Goal: Task Accomplishment & Management: Use online tool/utility

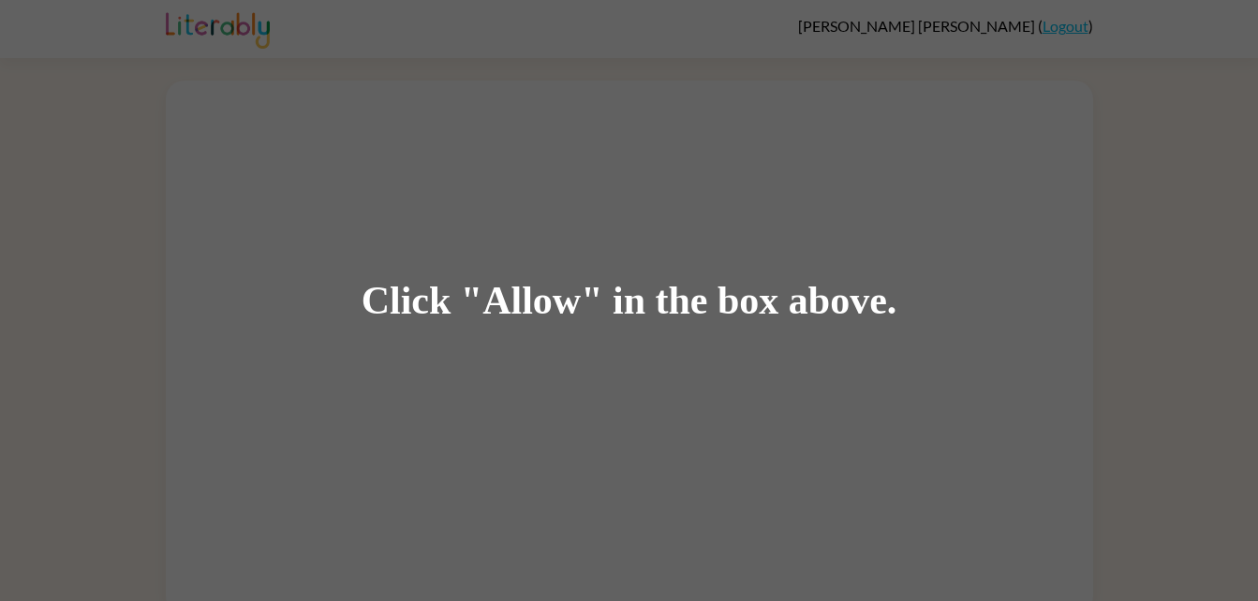
click at [251, 242] on div "Click "Allow" in the box above." at bounding box center [629, 300] width 1258 height 601
drag, startPoint x: 392, startPoint y: 319, endPoint x: 389, endPoint y: 310, distance: 10.1
click at [389, 310] on div "Click "Allow" in the box above." at bounding box center [630, 301] width 536 height 42
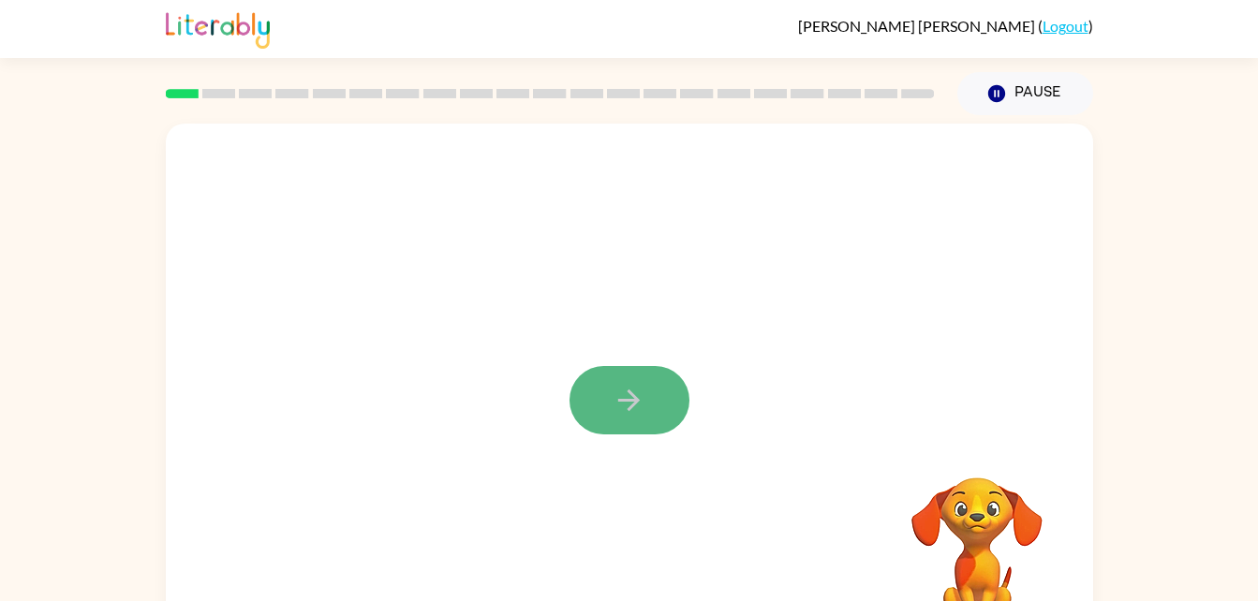
click at [622, 407] on icon "button" at bounding box center [629, 400] width 33 height 33
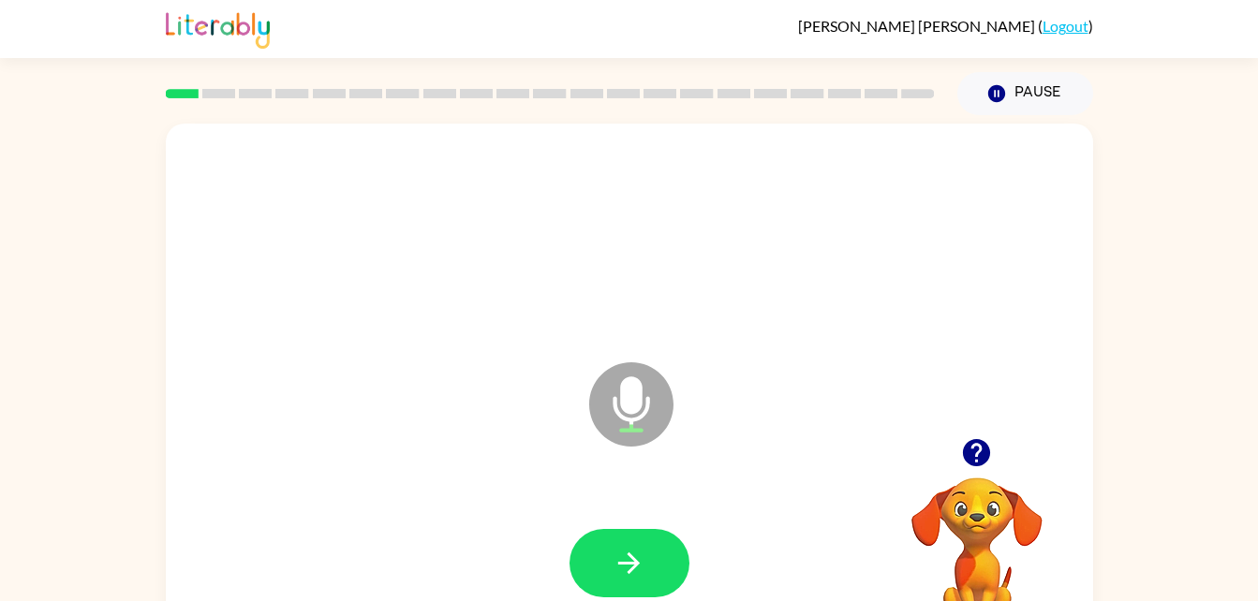
click at [622, 407] on icon "Microphone The Microphone is here when it is your turn to talk" at bounding box center [725, 428] width 281 height 141
click at [627, 566] on icon "button" at bounding box center [629, 563] width 33 height 33
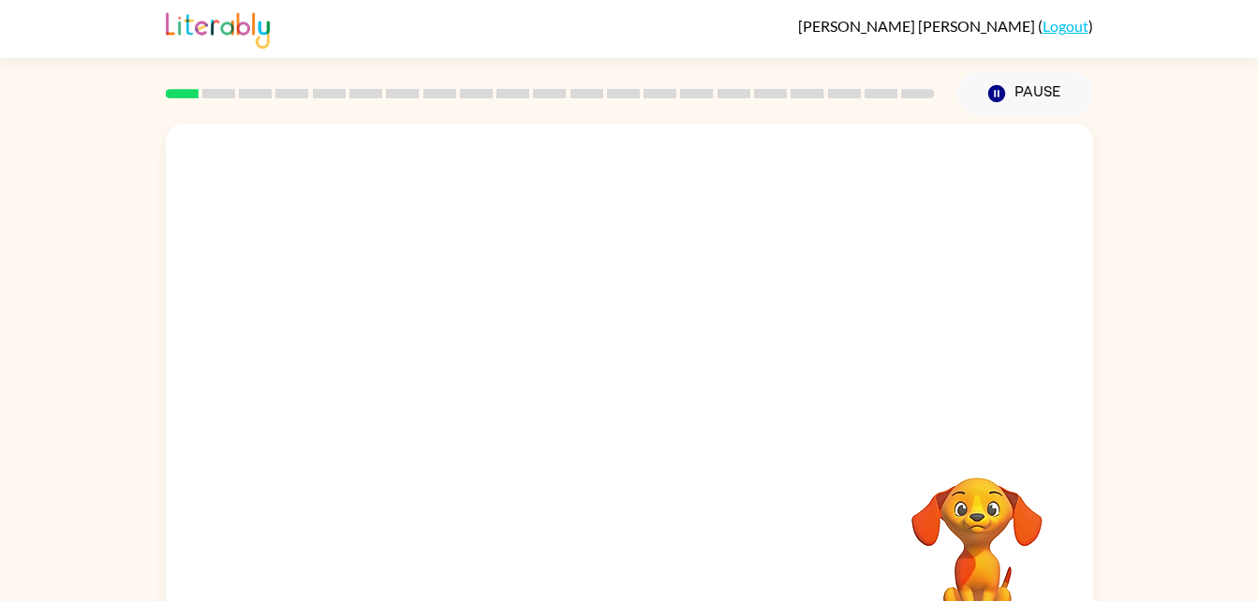
click at [771, 396] on div at bounding box center [629, 391] width 927 height 535
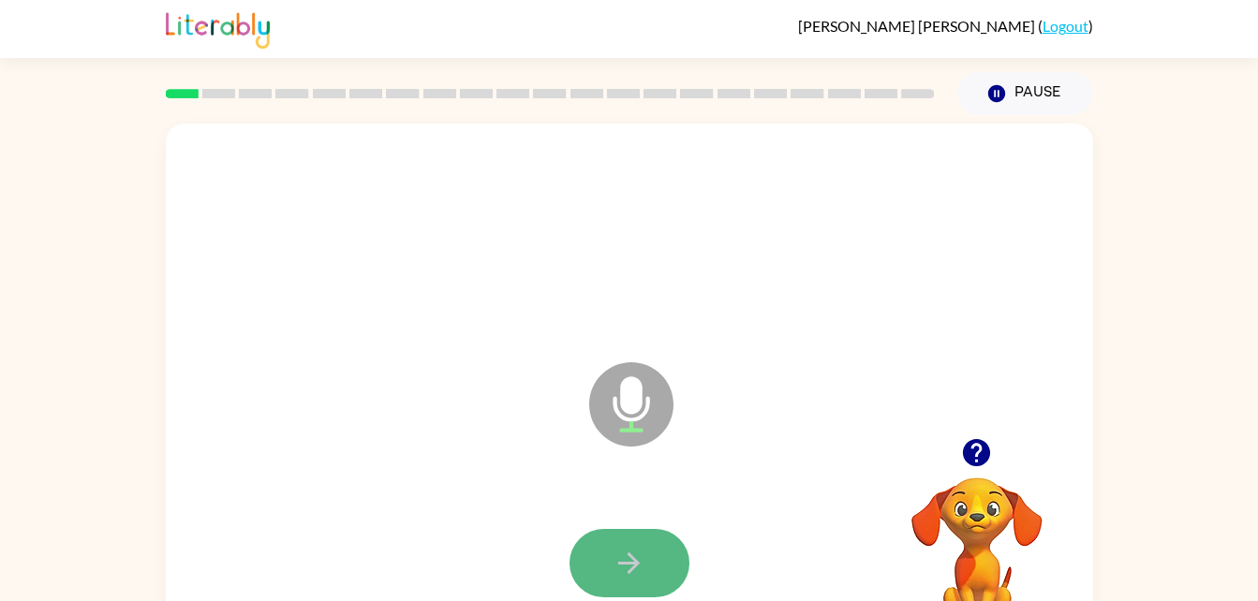
click at [614, 541] on button "button" at bounding box center [630, 563] width 120 height 68
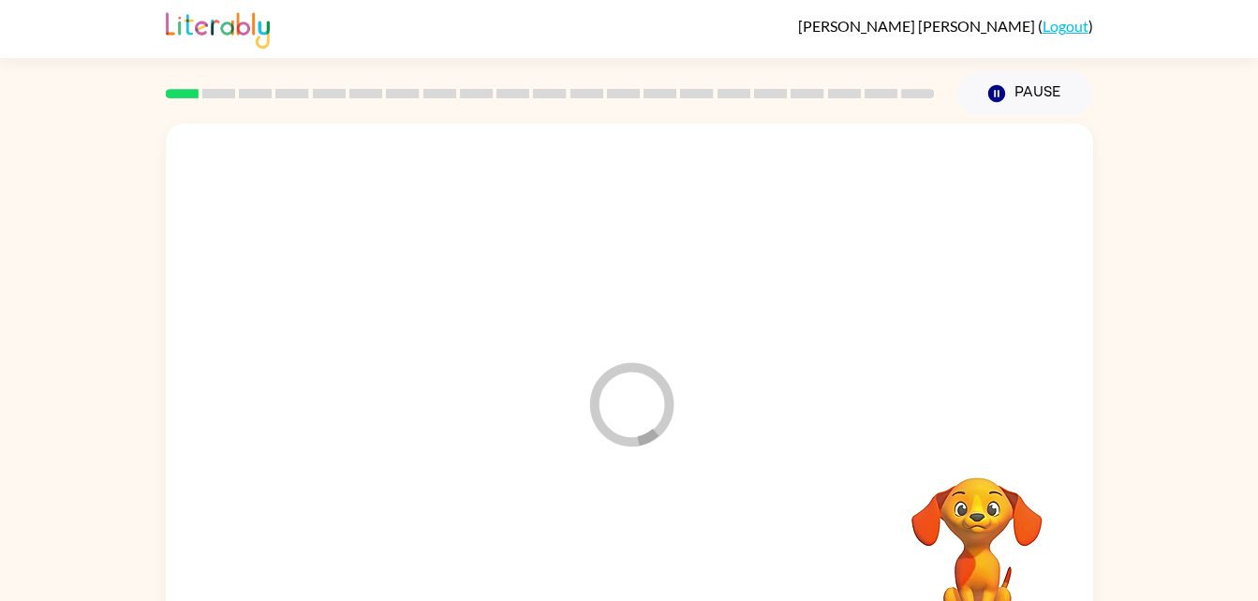
click at [614, 541] on div at bounding box center [630, 564] width 890 height 154
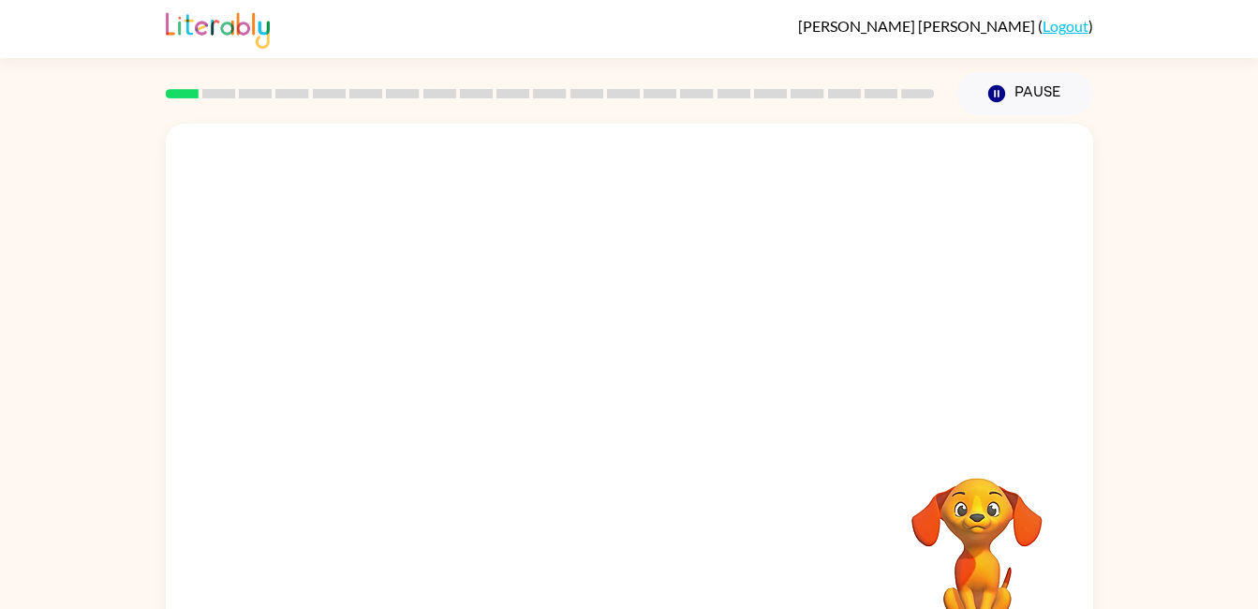
click at [803, 397] on div at bounding box center [629, 281] width 927 height 315
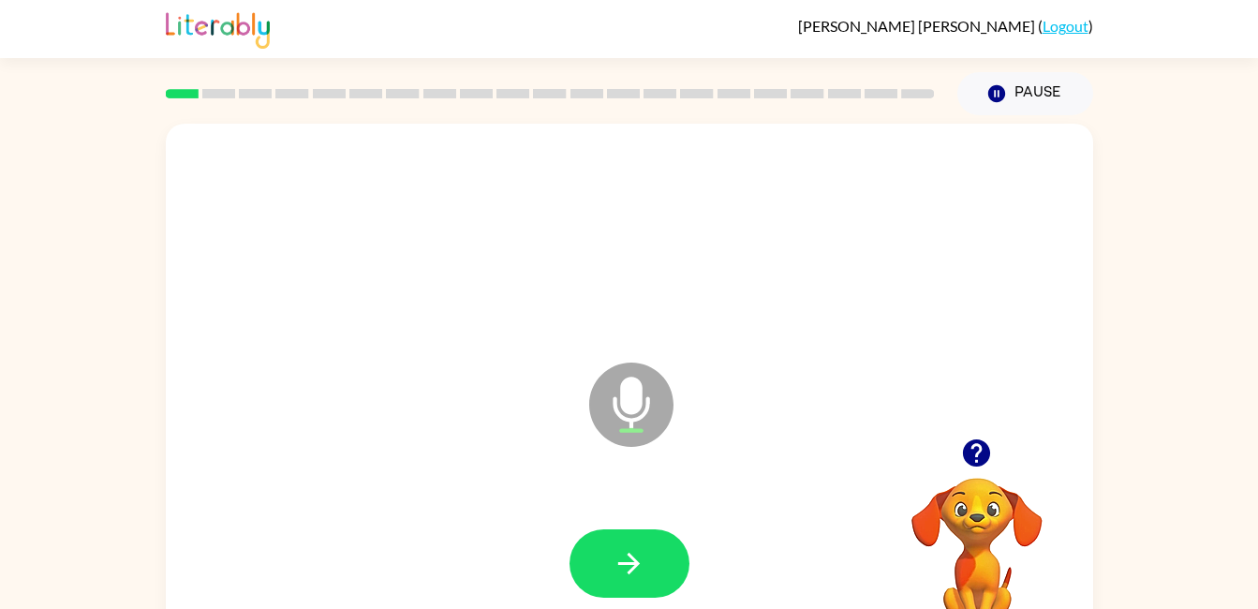
click at [640, 564] on icon "button" at bounding box center [629, 563] width 33 height 33
click at [649, 596] on button "button" at bounding box center [630, 563] width 120 height 68
click at [591, 566] on button "button" at bounding box center [630, 563] width 120 height 68
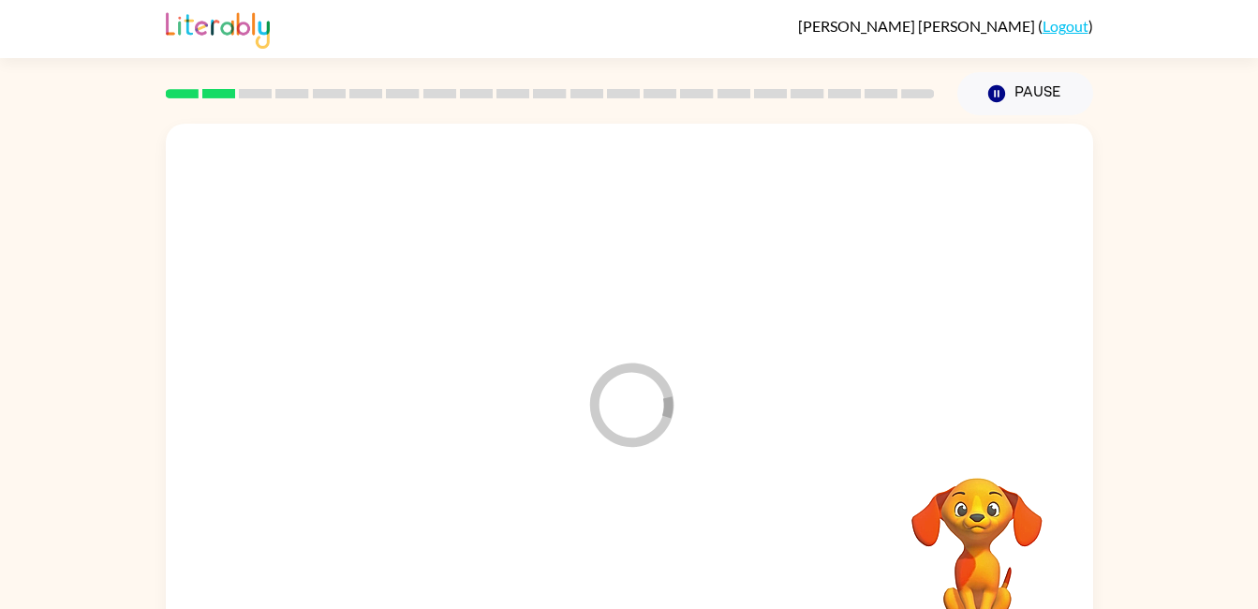
click at [634, 525] on div at bounding box center [630, 564] width 890 height 154
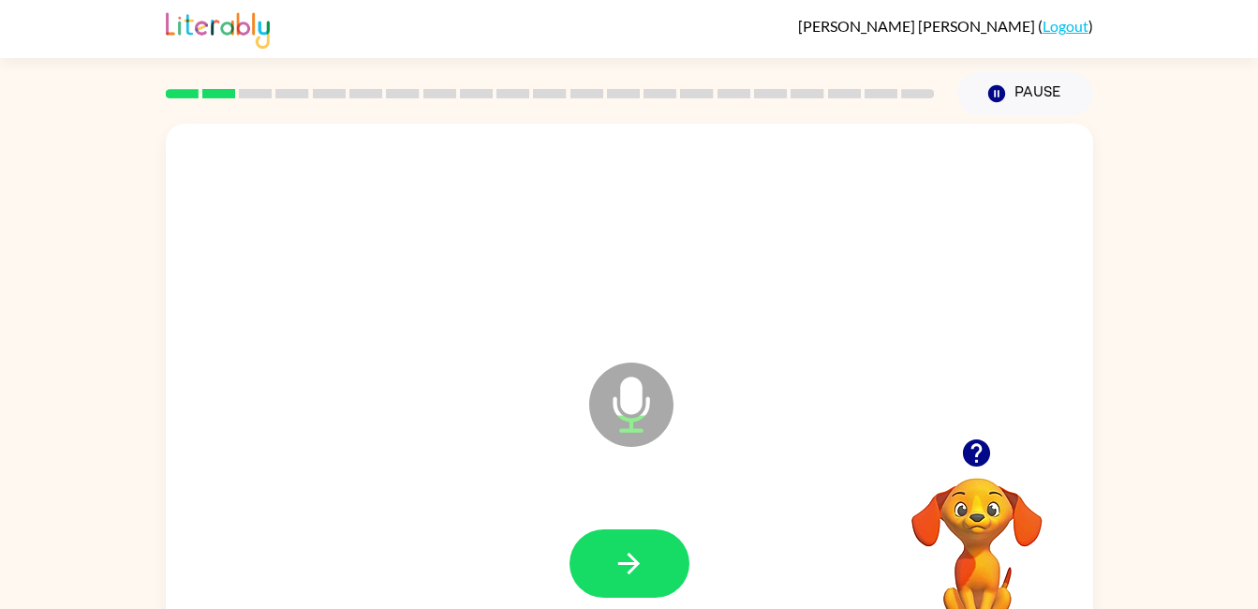
click at [635, 567] on icon "button" at bounding box center [629, 564] width 22 height 22
click at [613, 556] on icon "button" at bounding box center [629, 563] width 33 height 33
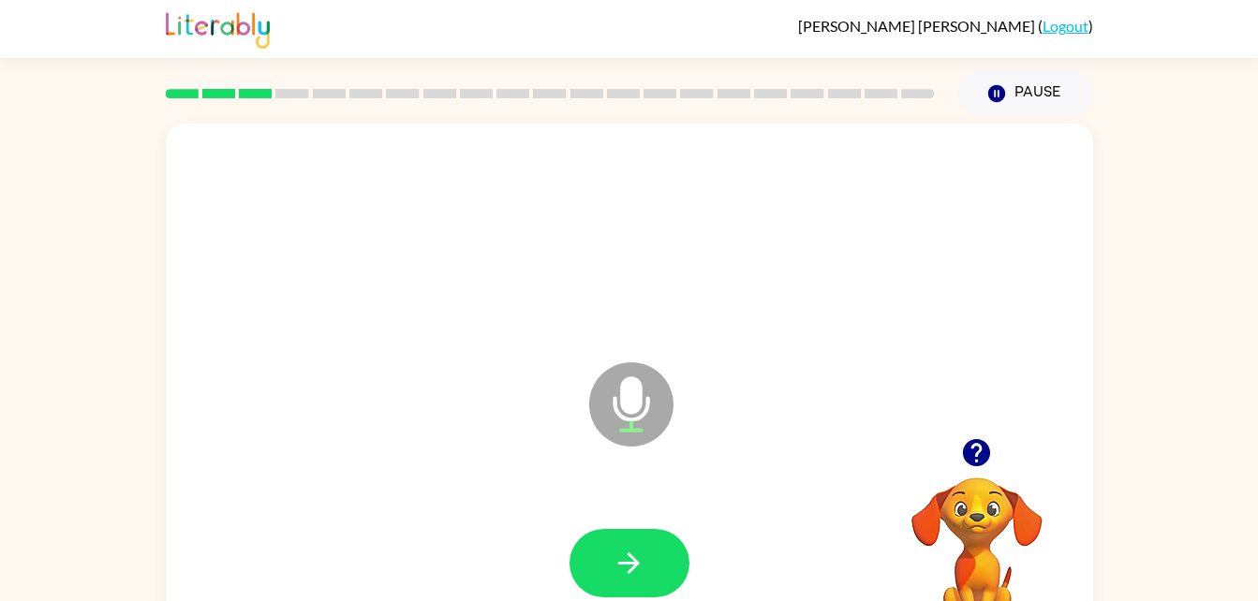
click at [1159, 46] on div "[PERSON_NAME] ( Logout )" at bounding box center [629, 29] width 1258 height 58
click at [637, 550] on icon "button" at bounding box center [629, 563] width 33 height 33
click at [643, 555] on icon "button" at bounding box center [629, 563] width 33 height 33
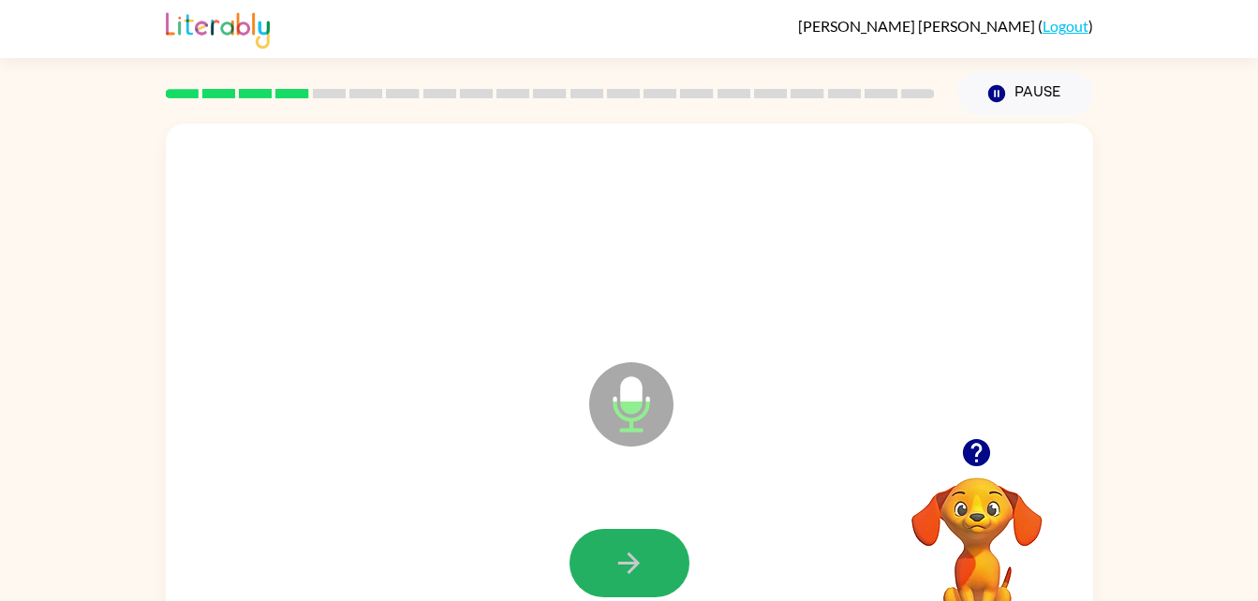
click at [620, 559] on icon "button" at bounding box center [629, 563] width 33 height 33
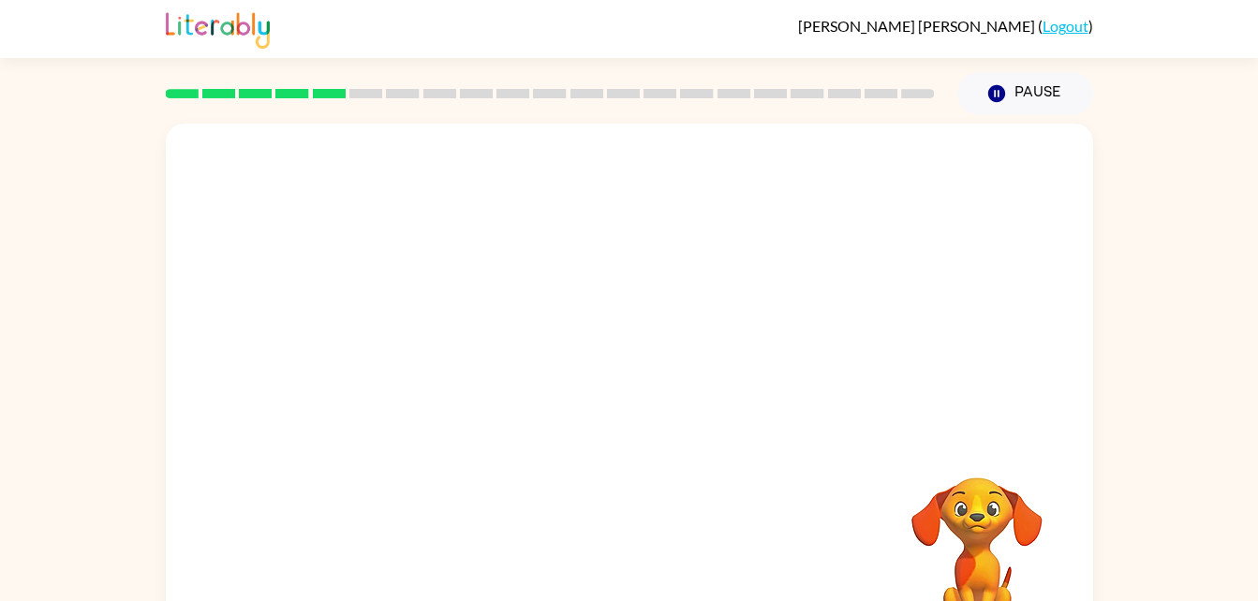
click at [969, 512] on video "Your browser must support playing .mp4 files to use Literably. Please try using…" at bounding box center [976, 542] width 187 height 187
click at [705, 457] on div at bounding box center [629, 391] width 927 height 535
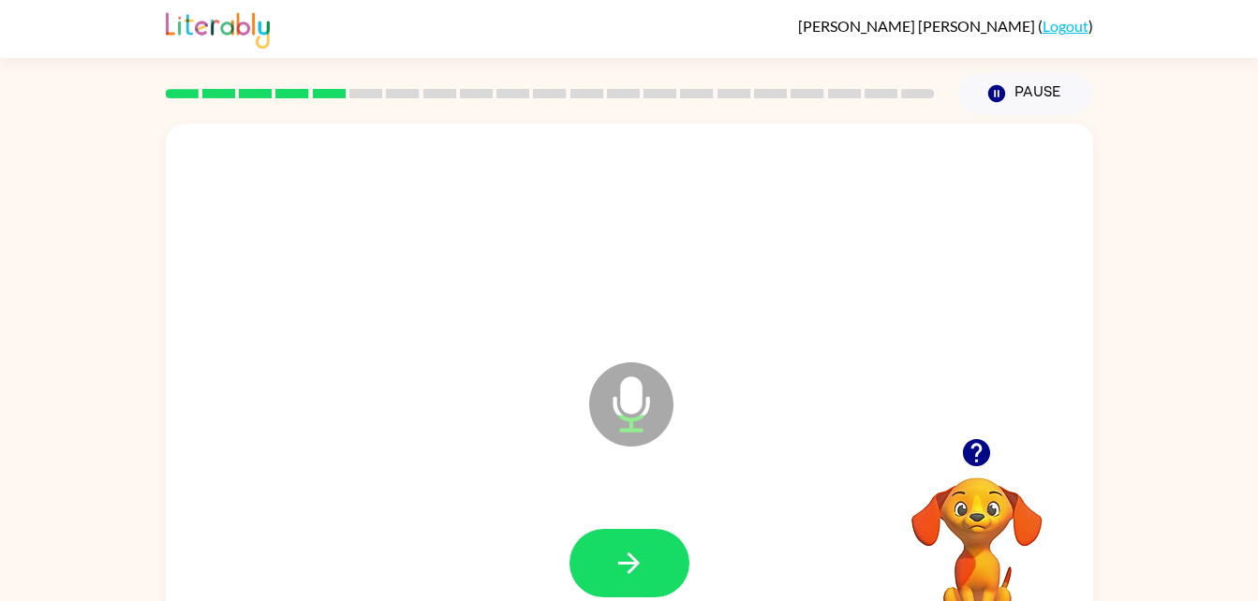
click at [625, 513] on div at bounding box center [630, 564] width 890 height 154
click at [644, 564] on icon "button" at bounding box center [629, 563] width 33 height 33
click at [634, 562] on icon "button" at bounding box center [629, 564] width 22 height 22
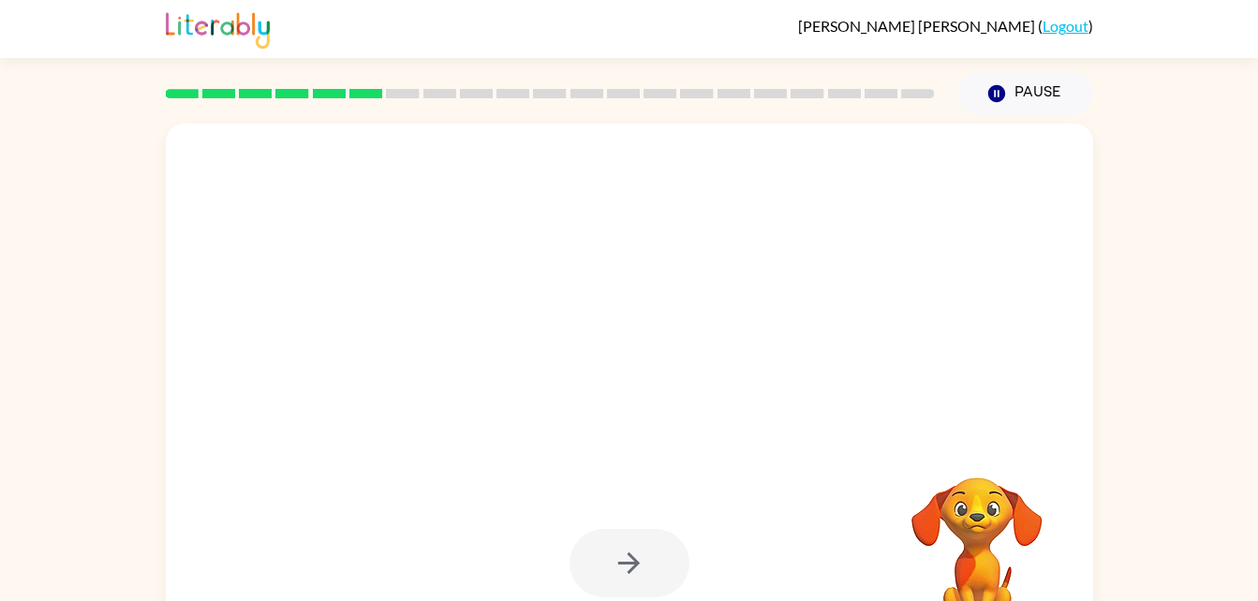
scroll to position [57, 0]
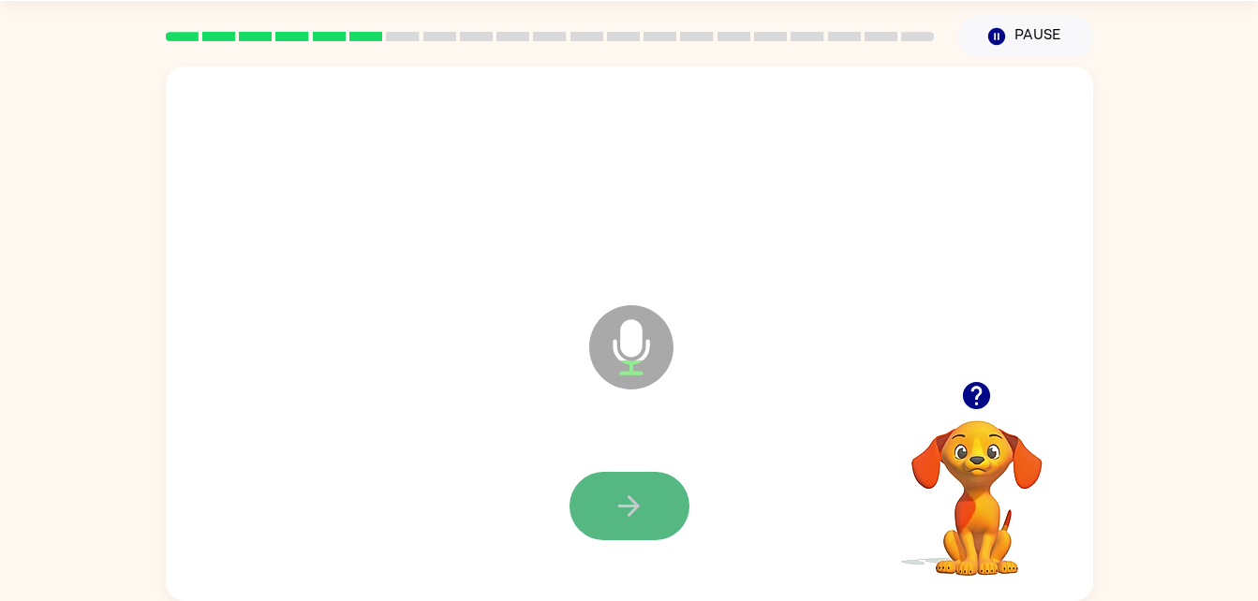
click at [633, 525] on button "button" at bounding box center [630, 506] width 120 height 68
click at [632, 515] on div at bounding box center [630, 506] width 120 height 68
click at [635, 493] on icon "button" at bounding box center [629, 506] width 33 height 33
click at [646, 500] on button "button" at bounding box center [630, 506] width 120 height 68
click at [642, 501] on icon "button" at bounding box center [629, 506] width 33 height 33
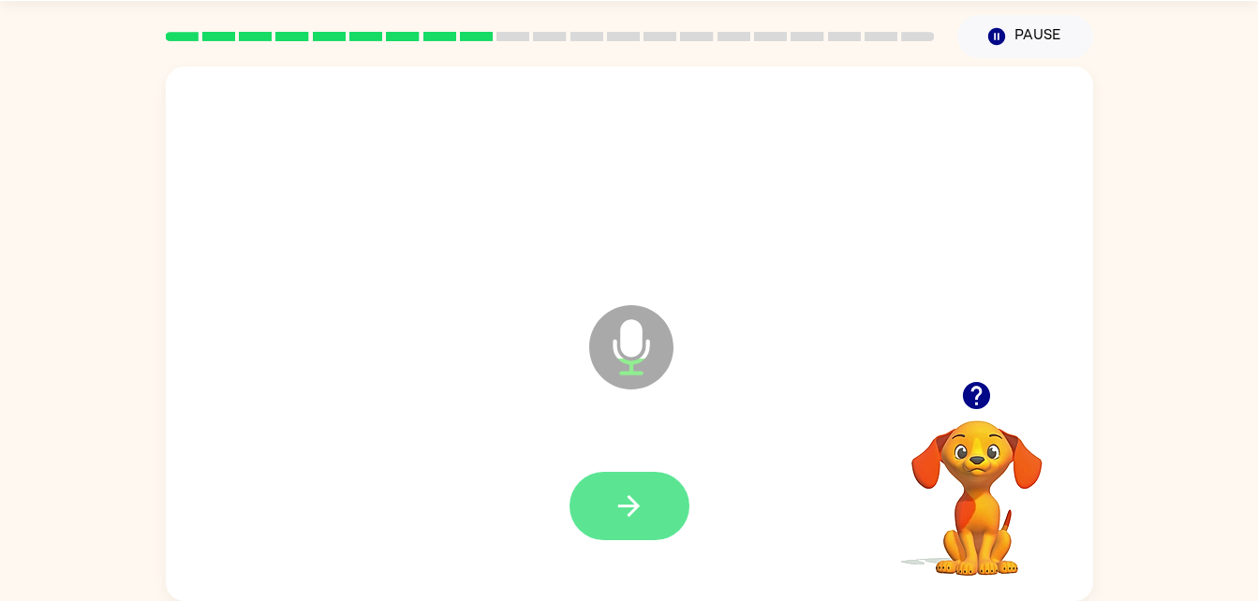
click at [632, 496] on icon "button" at bounding box center [629, 506] width 33 height 33
drag, startPoint x: 630, startPoint y: 484, endPoint x: 623, endPoint y: 563, distance: 79.0
click at [623, 563] on div at bounding box center [630, 507] width 890 height 154
click at [638, 518] on icon "button" at bounding box center [629, 506] width 33 height 33
click at [627, 486] on button "button" at bounding box center [630, 506] width 120 height 68
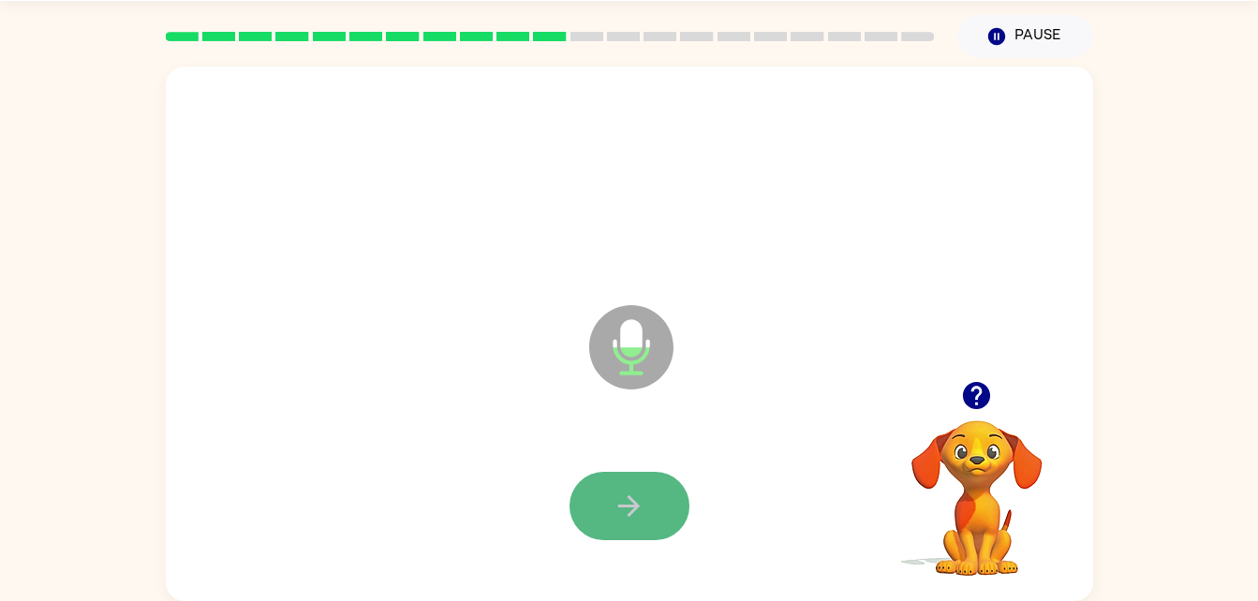
click at [616, 525] on button "button" at bounding box center [630, 506] width 120 height 68
click at [639, 522] on icon "button" at bounding box center [629, 506] width 33 height 33
click at [637, 508] on icon "button" at bounding box center [629, 507] width 22 height 22
click at [621, 496] on icon "button" at bounding box center [629, 506] width 33 height 33
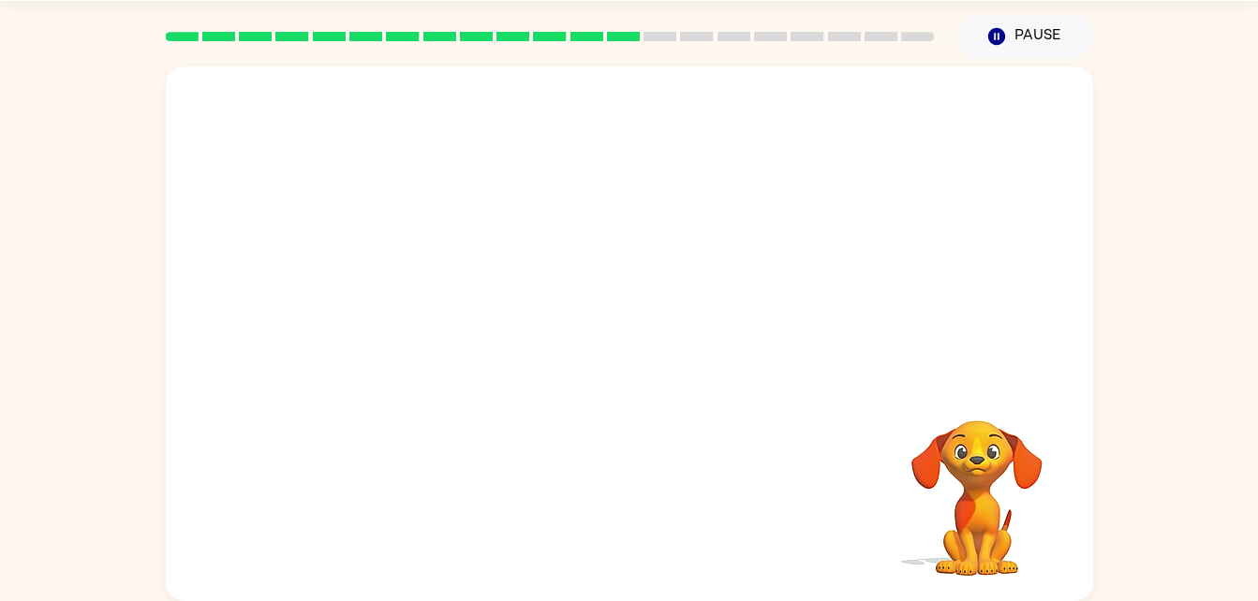
click at [1205, 383] on div "Your browser must support playing .mp4 files to use Literably. Please try using…" at bounding box center [629, 329] width 1258 height 543
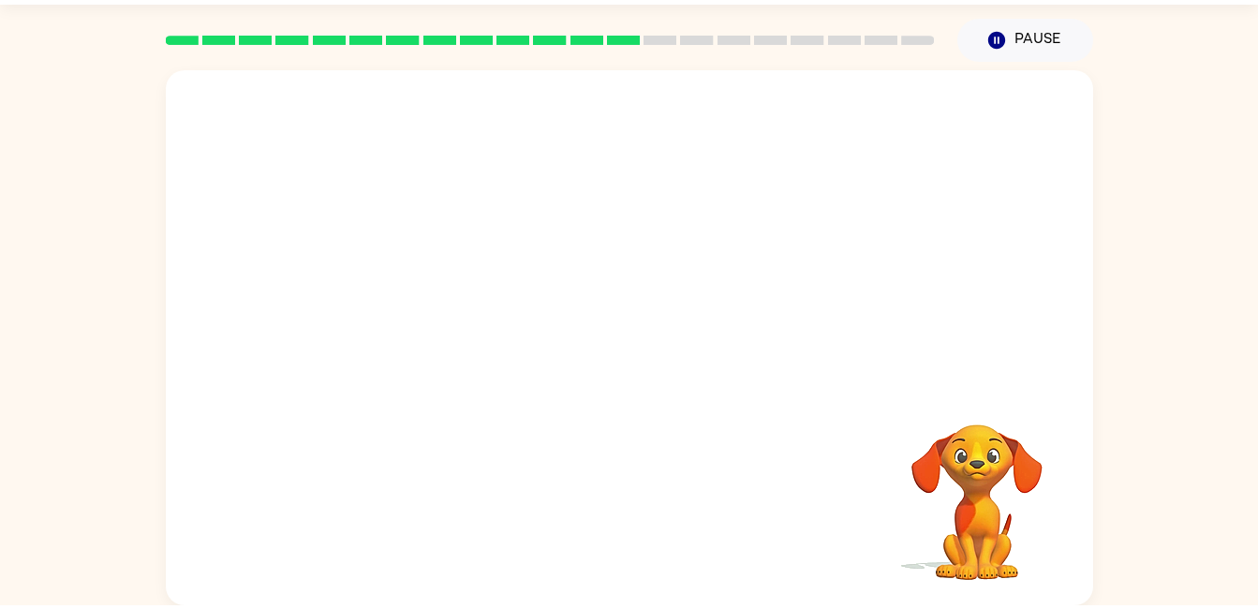
scroll to position [50, 0]
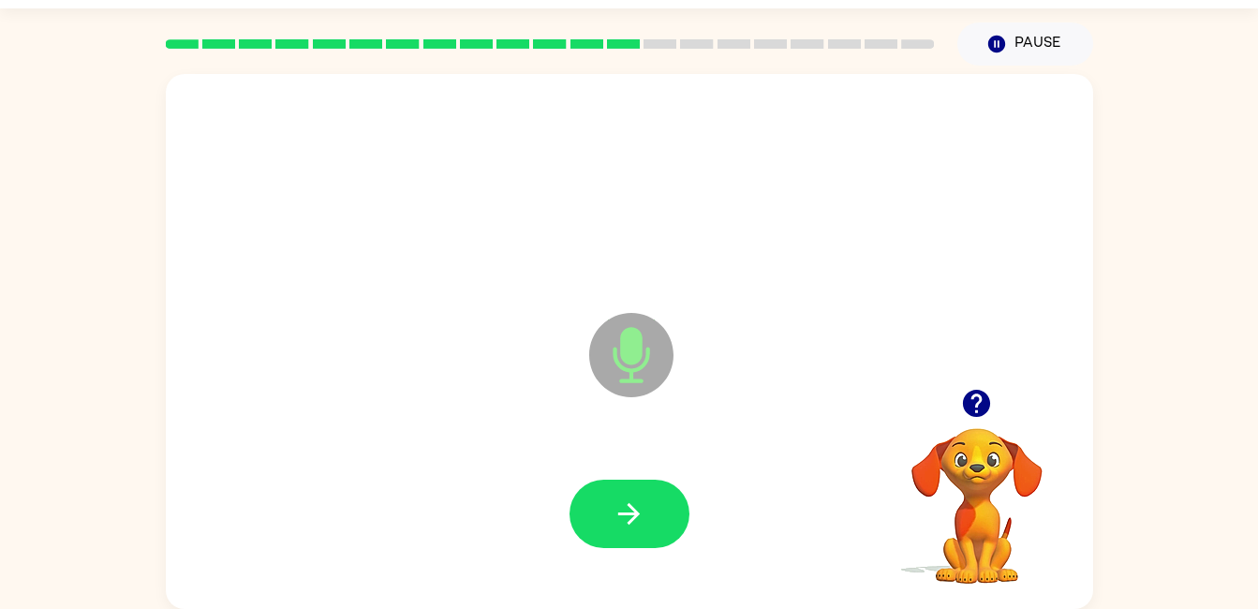
click at [607, 509] on button "button" at bounding box center [630, 514] width 120 height 68
click at [637, 531] on button "button" at bounding box center [630, 514] width 120 height 68
click at [609, 543] on button "button" at bounding box center [630, 514] width 120 height 68
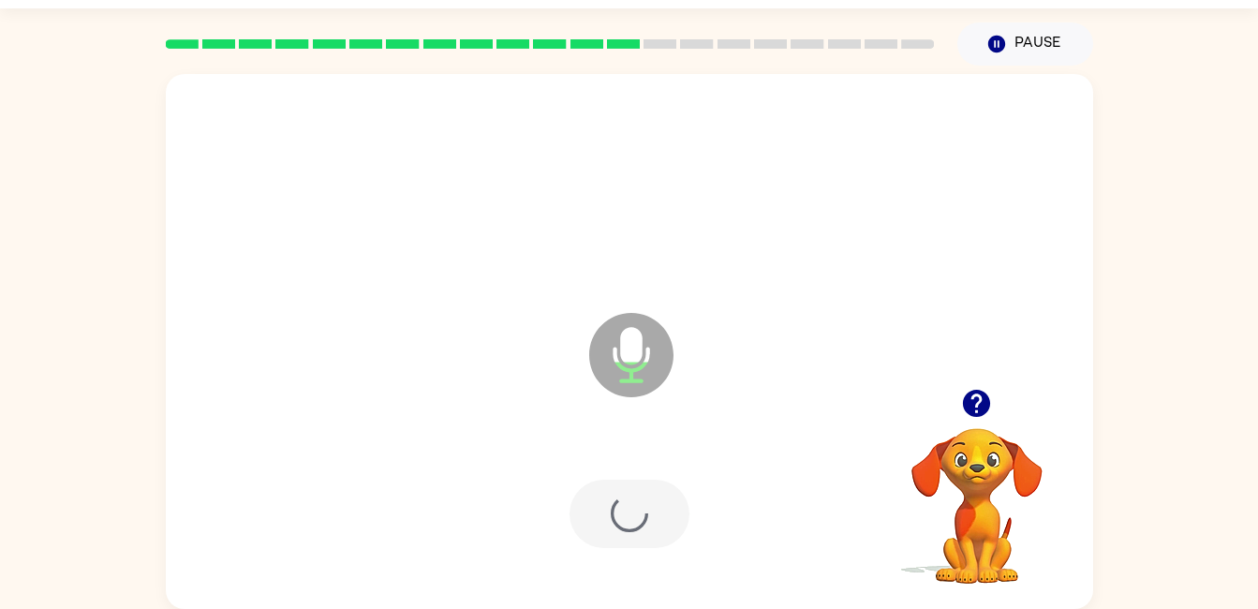
click at [652, 526] on div at bounding box center [630, 514] width 120 height 68
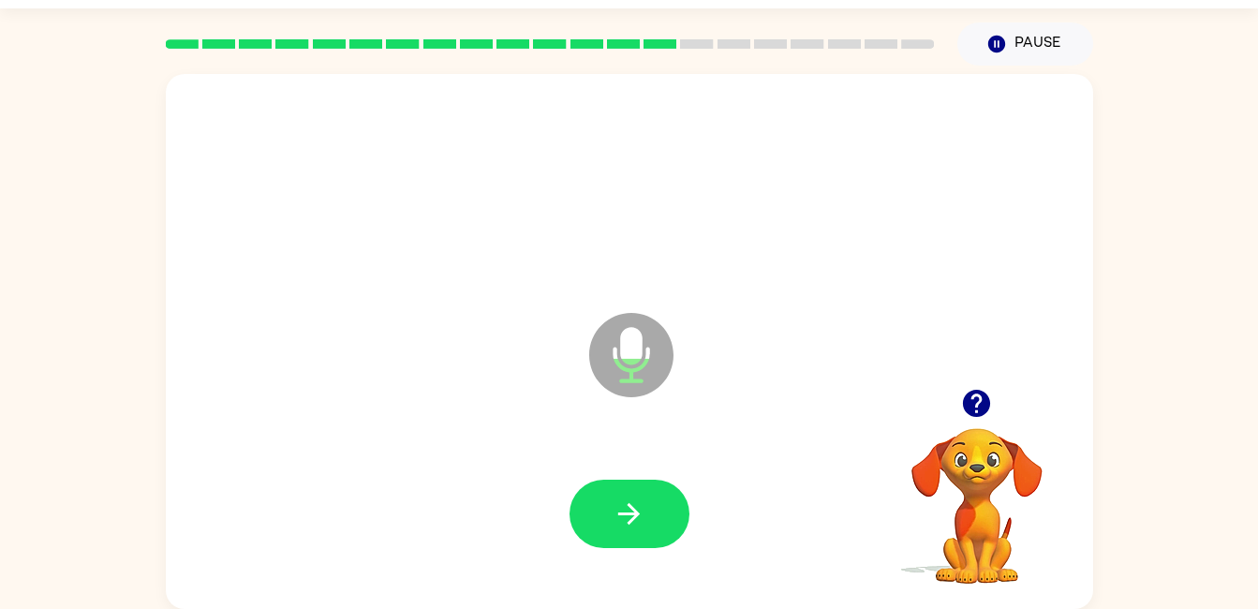
click at [624, 514] on icon "button" at bounding box center [629, 514] width 22 height 22
click at [605, 492] on button "button" at bounding box center [630, 514] width 120 height 68
click at [625, 502] on icon "button" at bounding box center [629, 513] width 33 height 33
click at [640, 518] on icon "button" at bounding box center [629, 513] width 33 height 33
click at [659, 506] on button "button" at bounding box center [630, 514] width 120 height 68
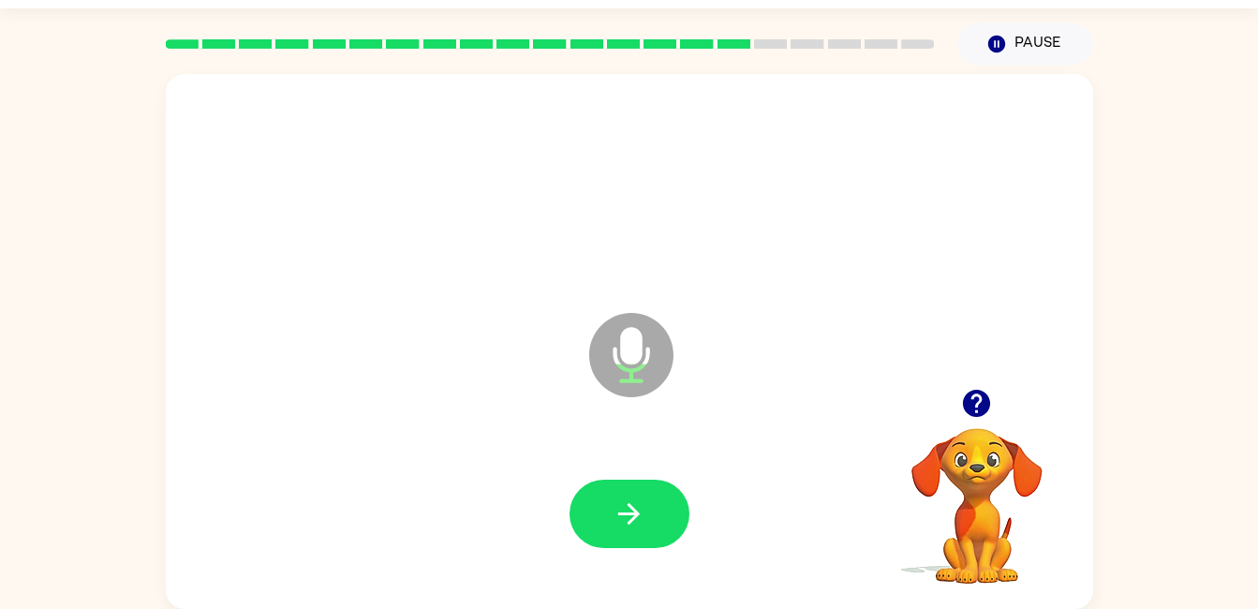
click at [635, 502] on icon "button" at bounding box center [629, 513] width 33 height 33
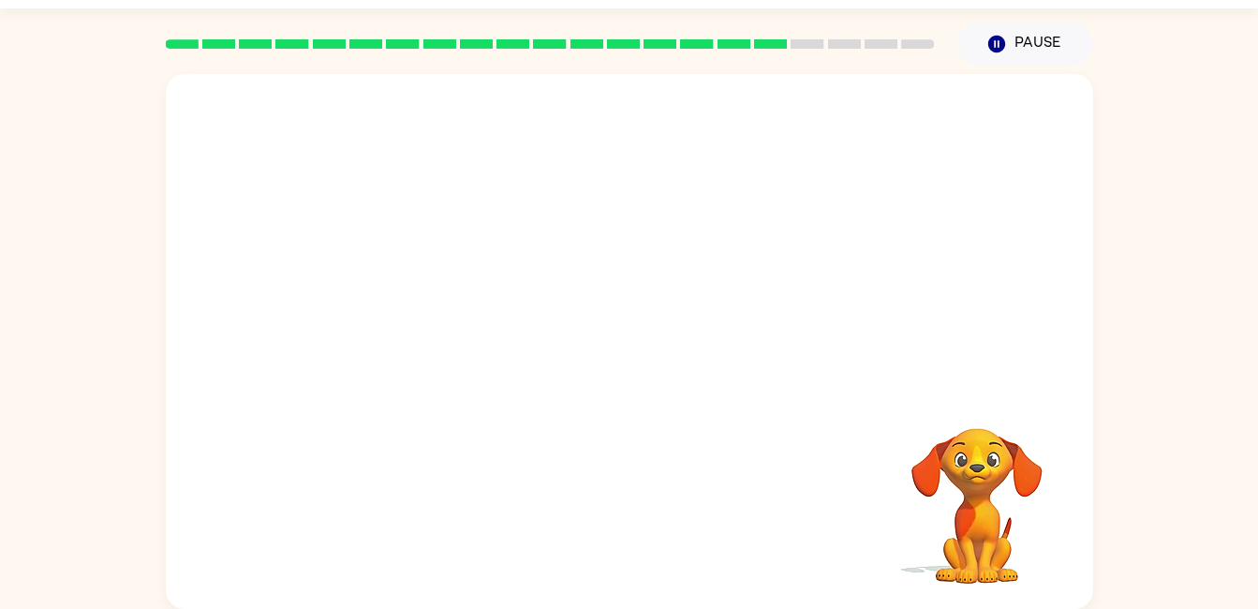
scroll to position [35, 0]
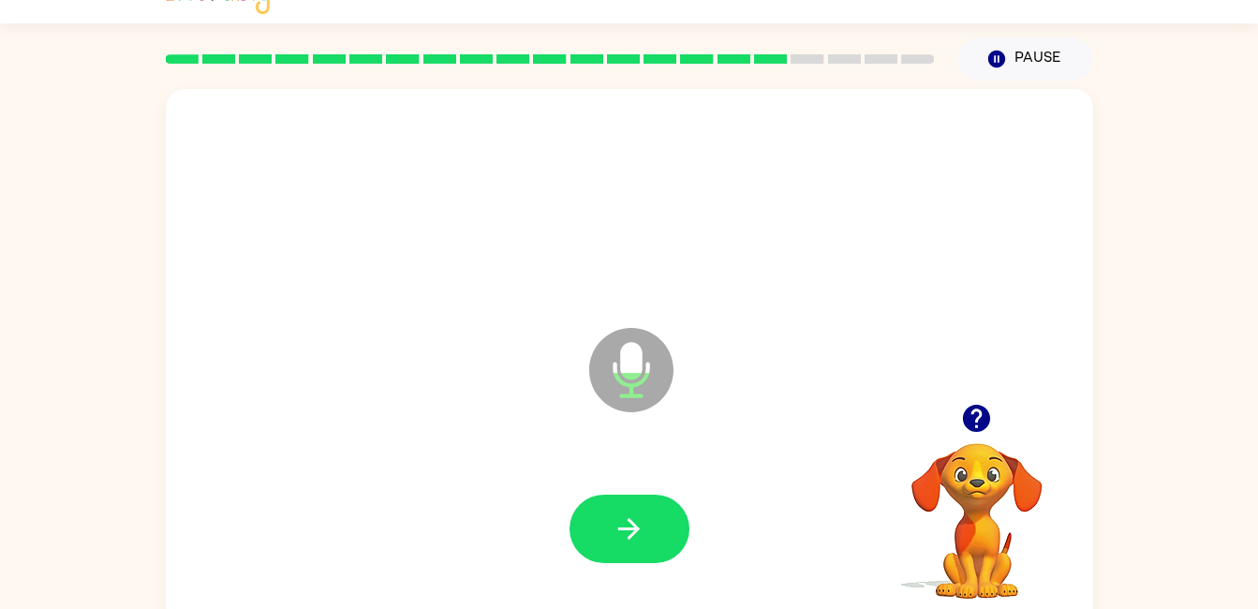
click at [637, 536] on icon "button" at bounding box center [629, 528] width 33 height 33
click at [654, 549] on button "button" at bounding box center [630, 529] width 120 height 68
click at [630, 532] on icon "button" at bounding box center [629, 528] width 33 height 33
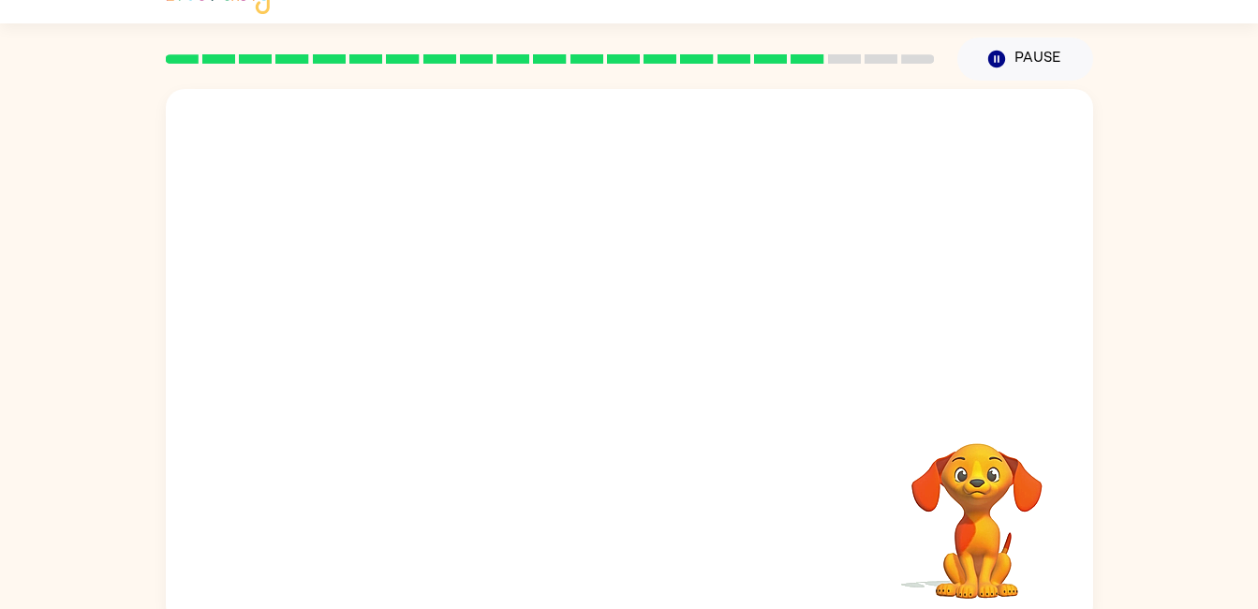
click at [991, 477] on video "Your browser must support playing .mp4 files to use Literably. Please try using…" at bounding box center [976, 507] width 187 height 187
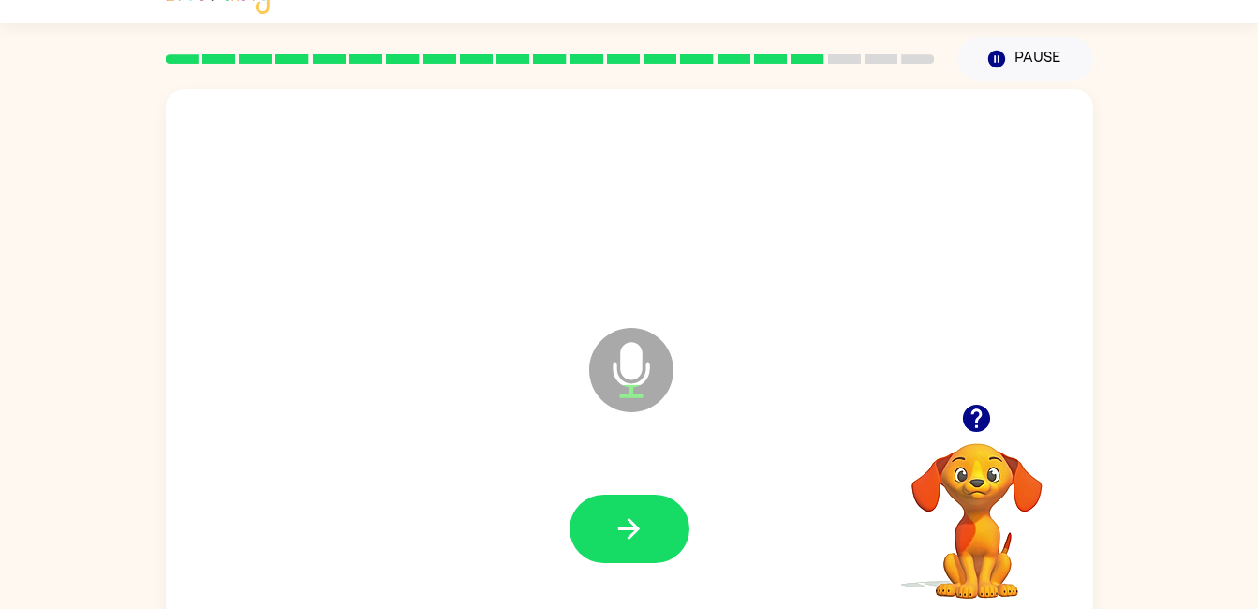
click at [638, 534] on icon "button" at bounding box center [629, 528] width 33 height 33
click at [634, 562] on button "button" at bounding box center [630, 529] width 120 height 68
click at [666, 546] on button "button" at bounding box center [630, 529] width 120 height 68
click at [665, 533] on button "button" at bounding box center [630, 529] width 120 height 68
click at [637, 533] on icon "button" at bounding box center [629, 528] width 33 height 33
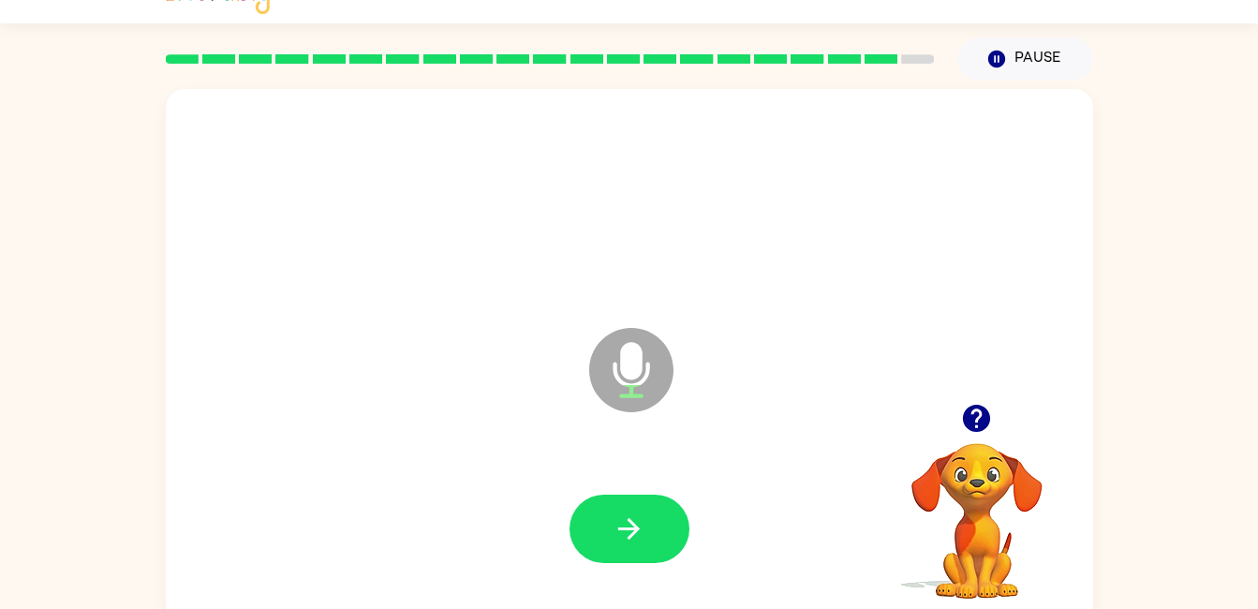
click at [629, 525] on icon "button" at bounding box center [629, 528] width 33 height 33
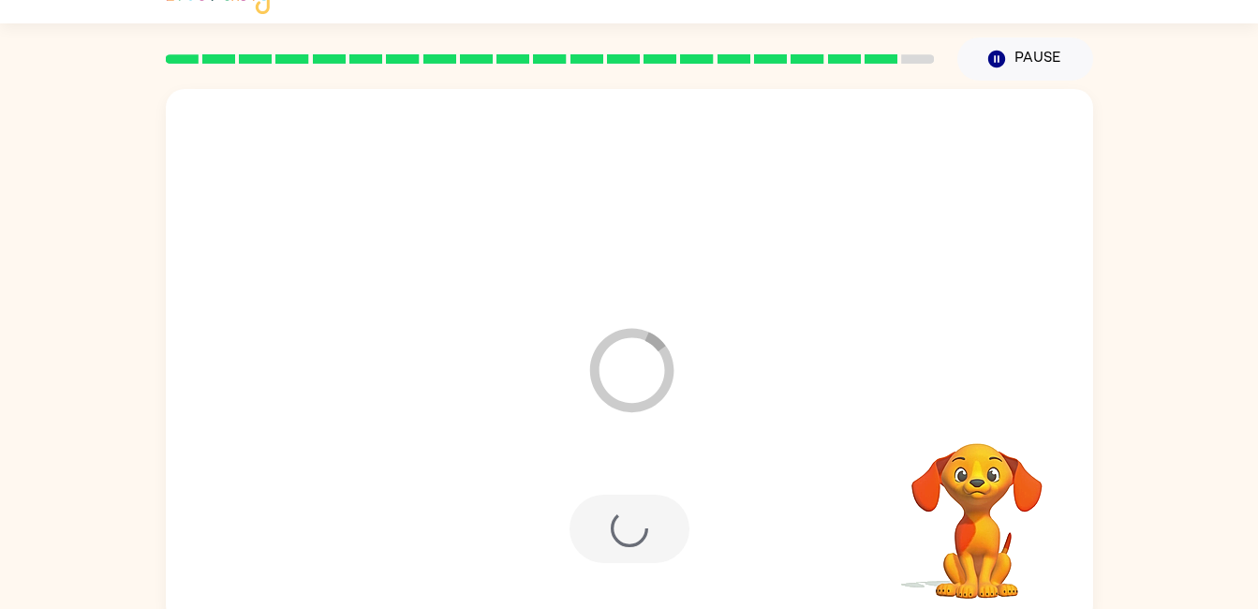
scroll to position [16, 0]
